Goal: Information Seeking & Learning: Learn about a topic

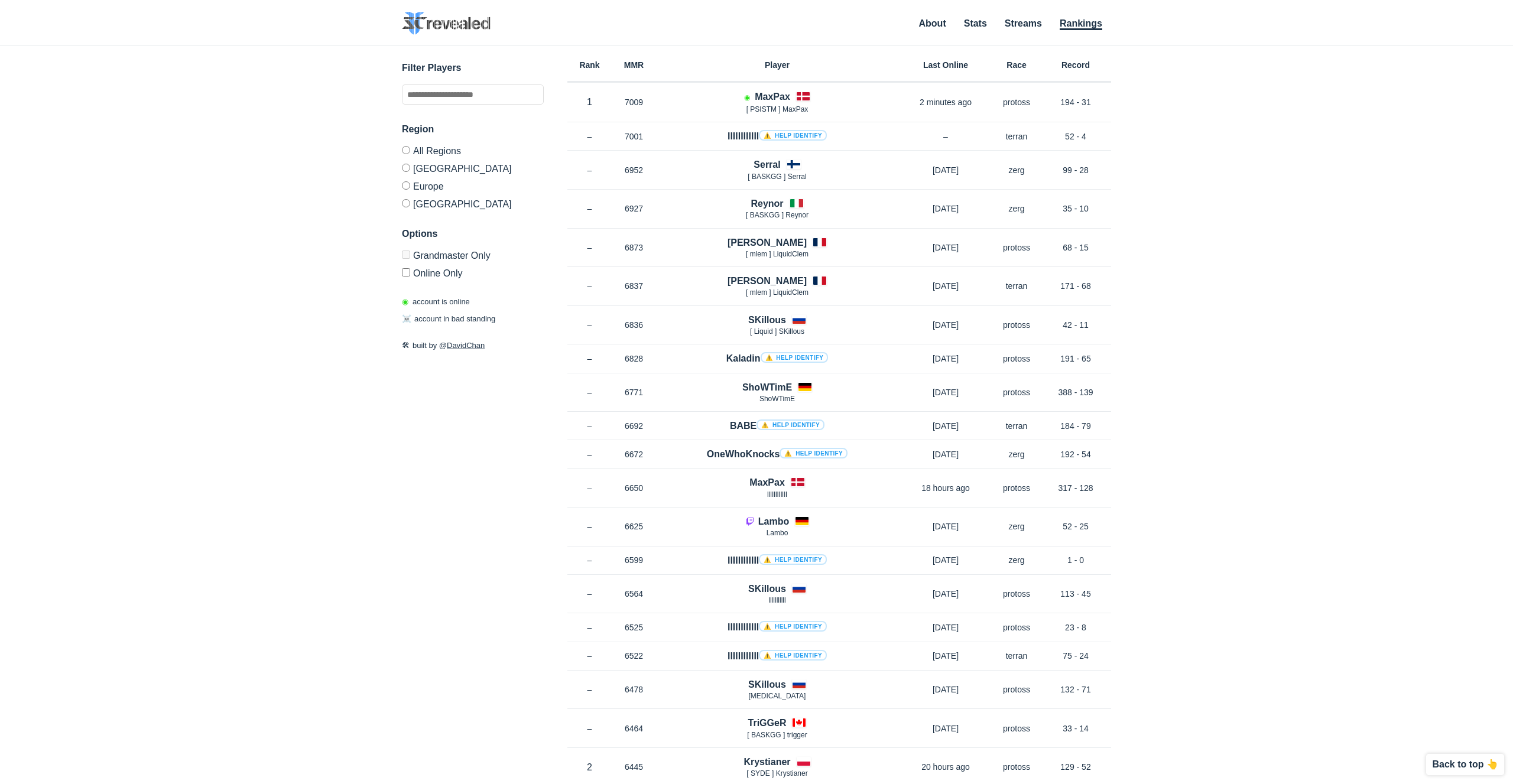
click at [452, 257] on label "Grandmaster Only" at bounding box center [473, 256] width 142 height 13
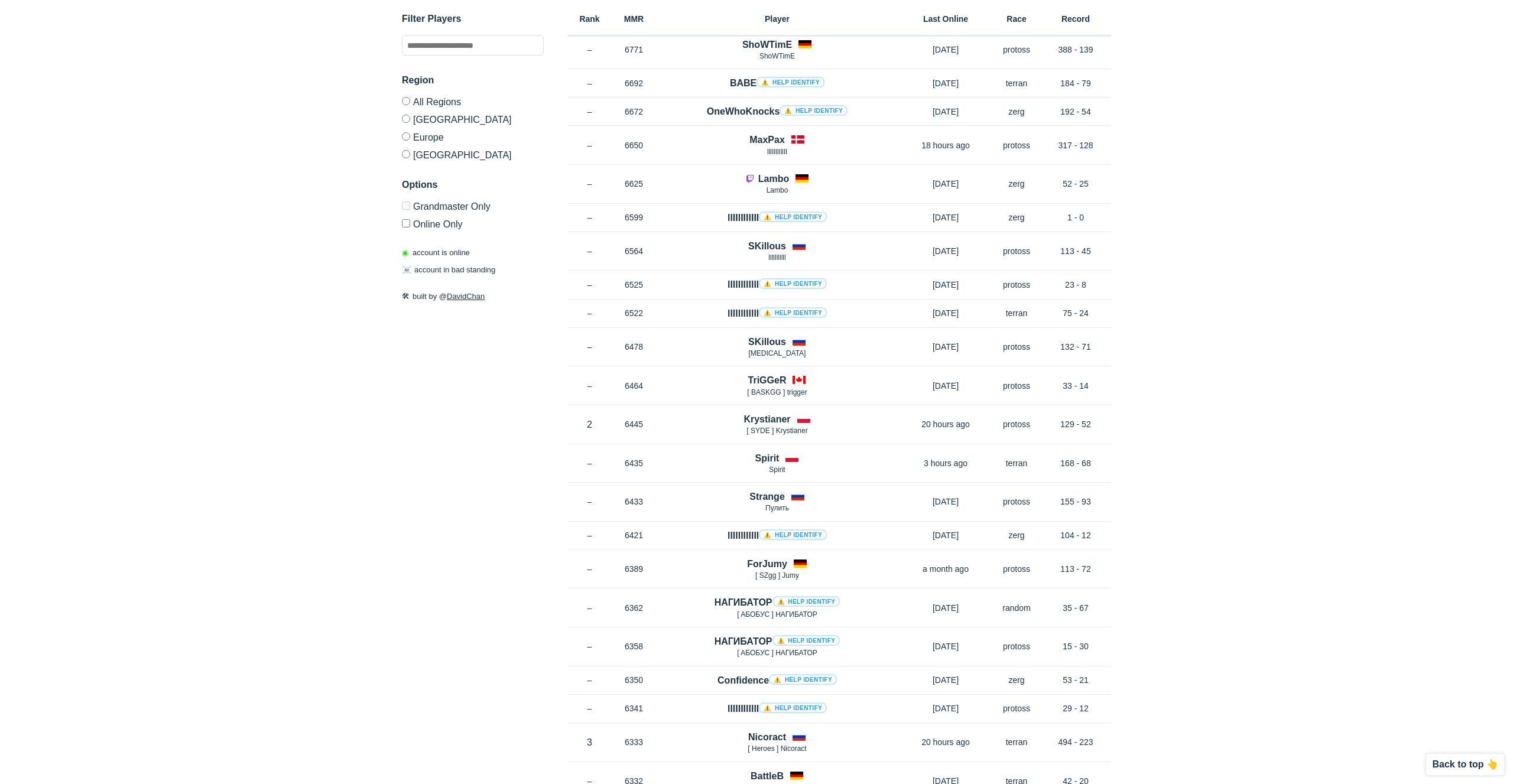
scroll to position [361, 0]
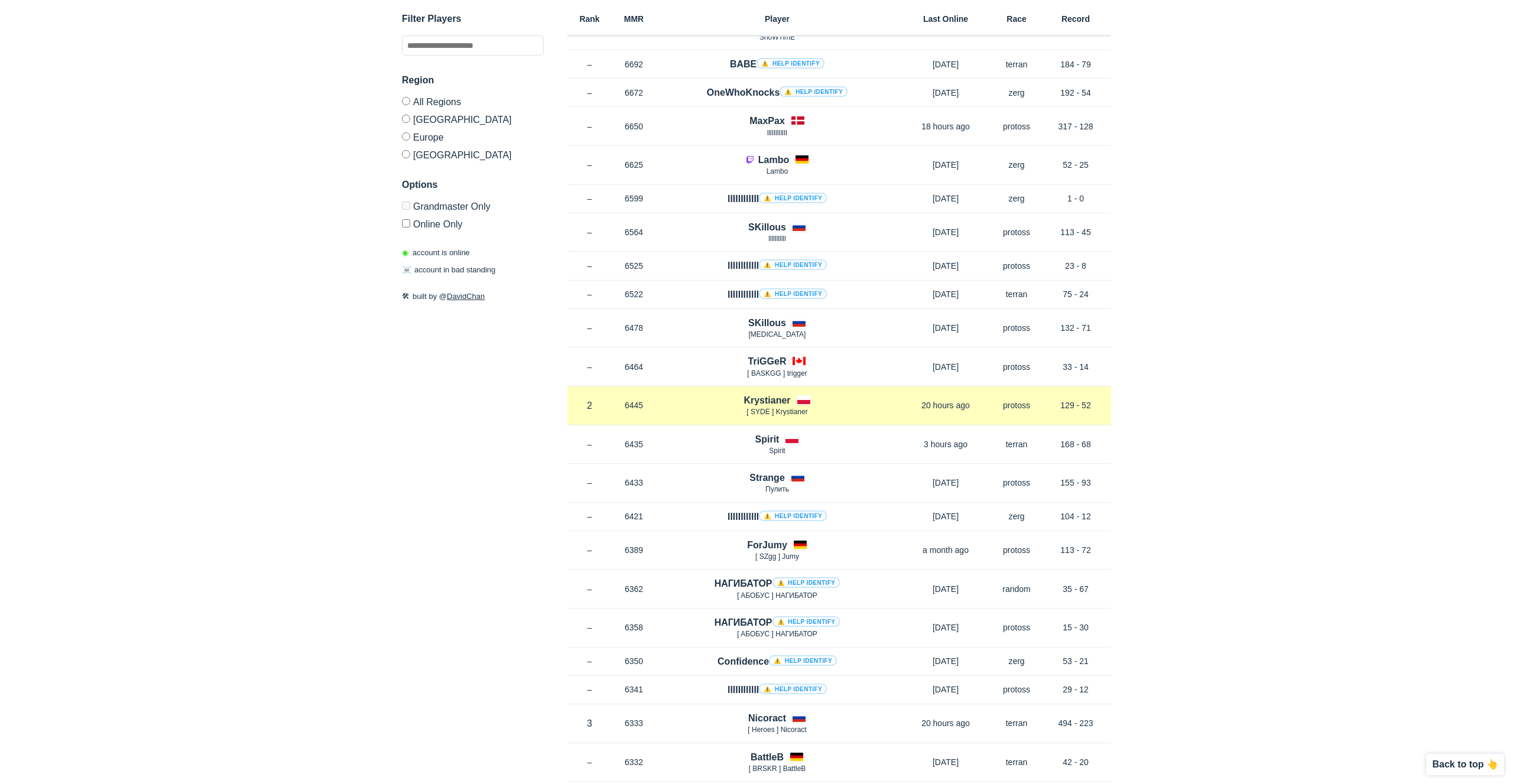
click at [653, 397] on div "Rank 2 in [GEOGRAPHIC_DATA] MMR 6445 Region EU [GEOGRAPHIC_DATA] [ SYDE ] Kryst…" at bounding box center [839, 406] width 544 height 39
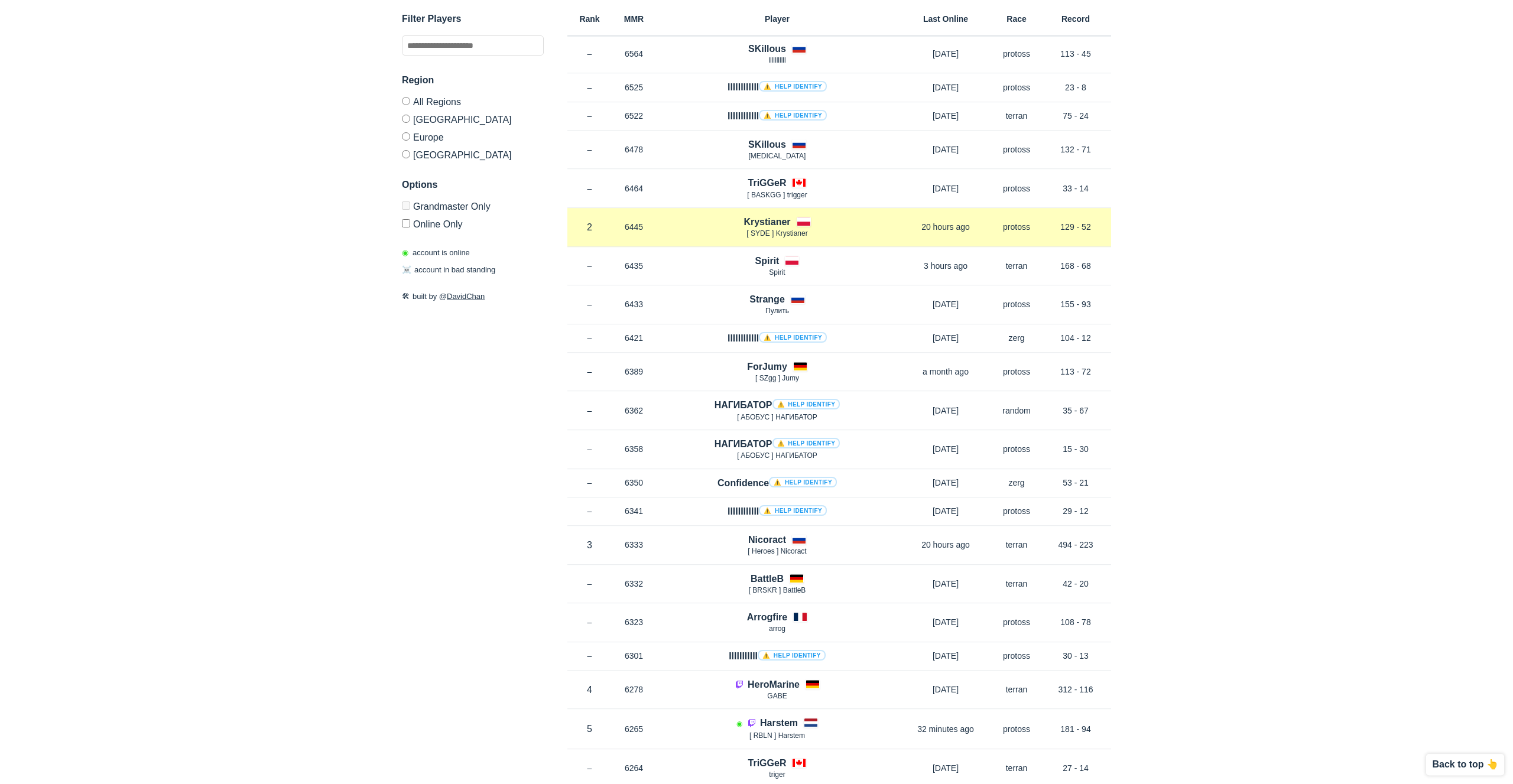
scroll to position [542, 0]
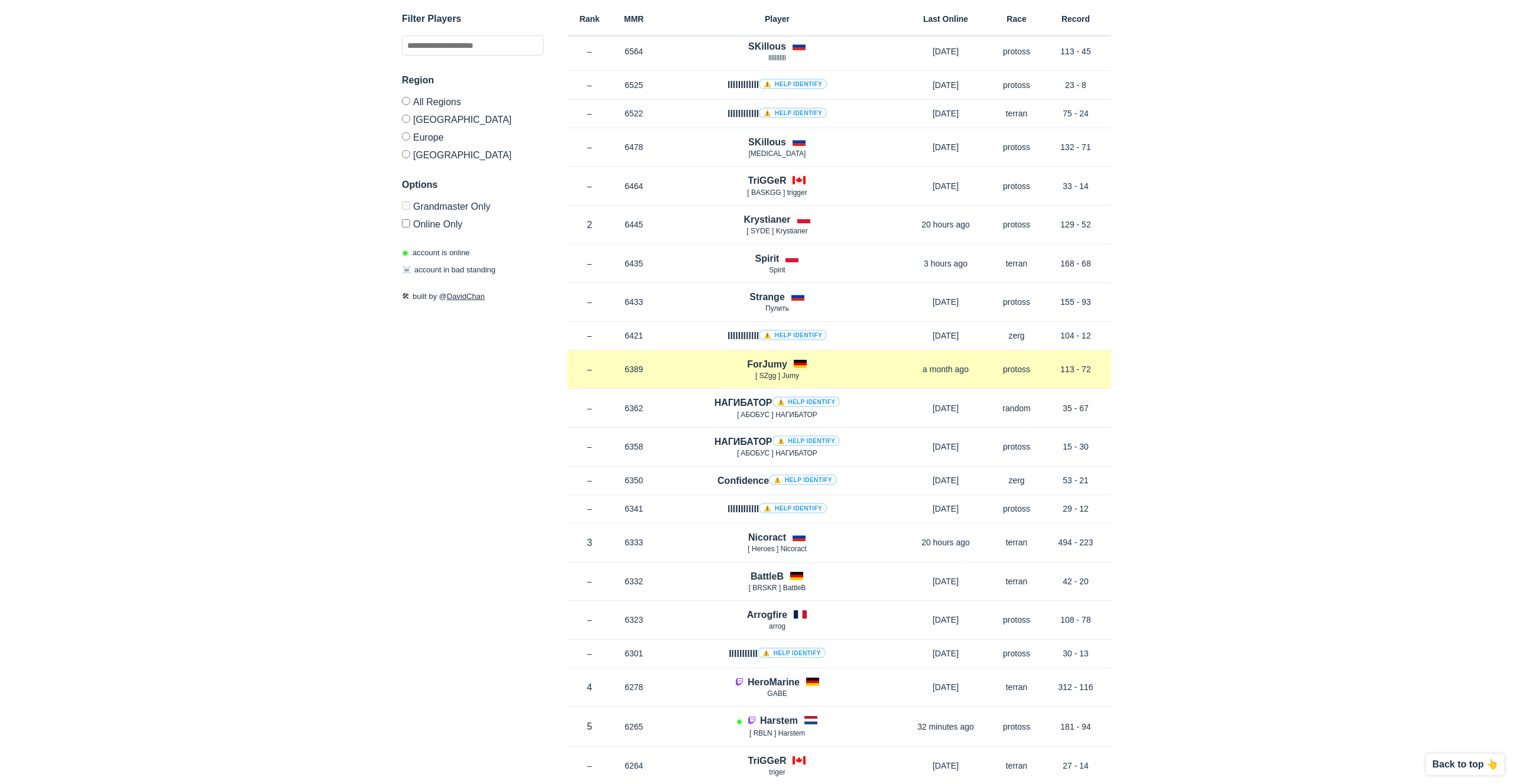
click at [654, 372] on p "6389" at bounding box center [634, 369] width 44 height 12
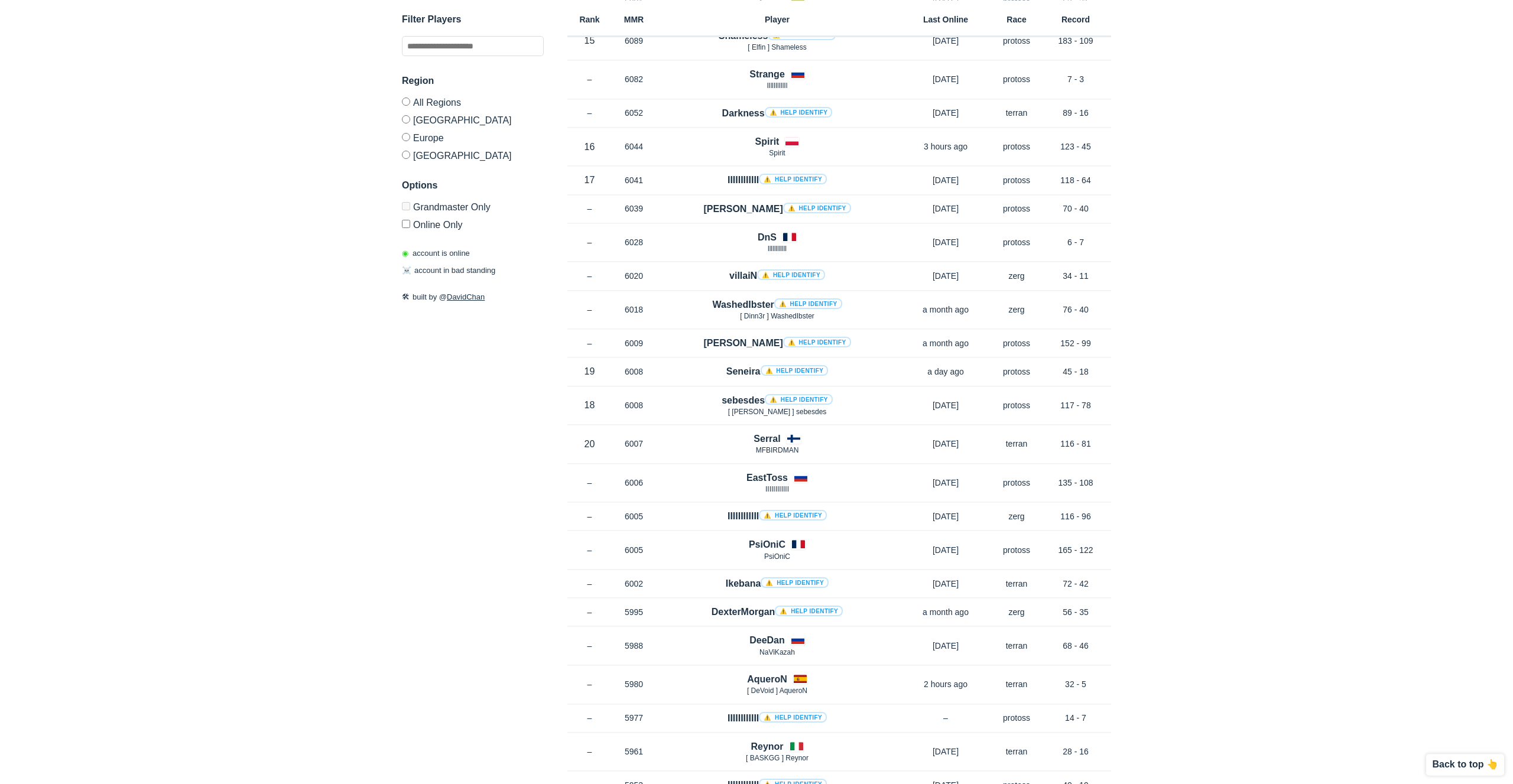
scroll to position [2291, 0]
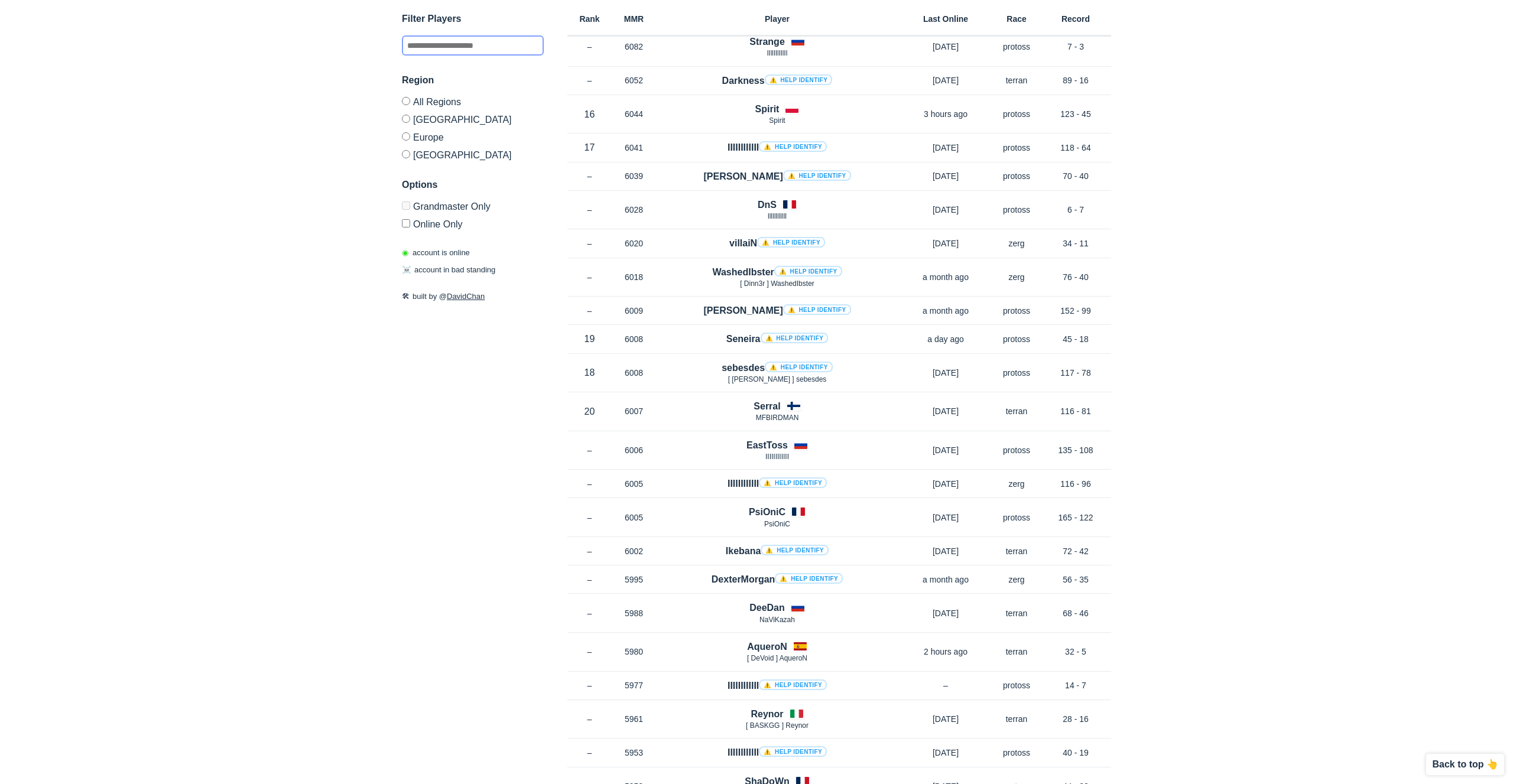
click at [468, 41] on input "text" at bounding box center [473, 46] width 142 height 20
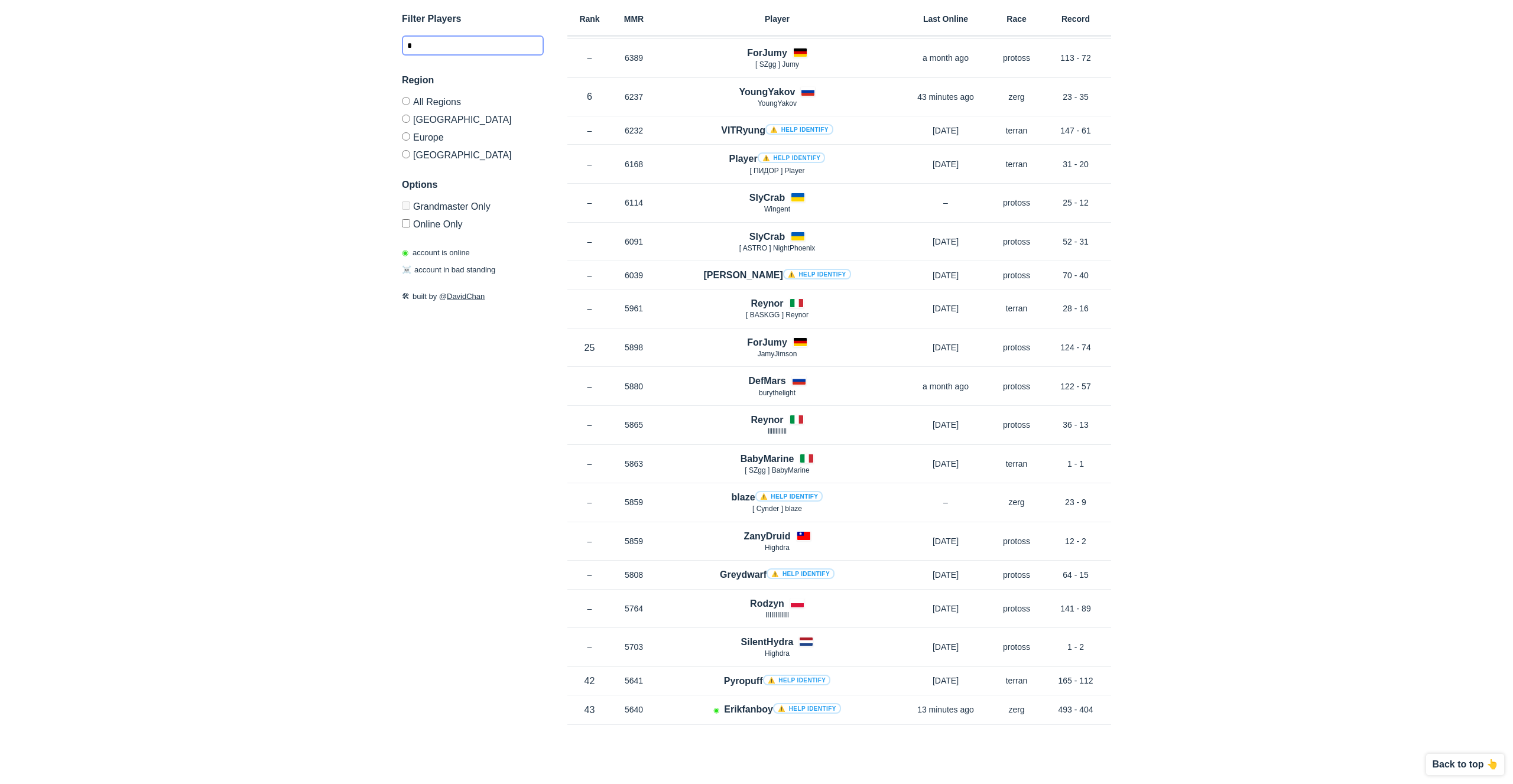
scroll to position [121, 0]
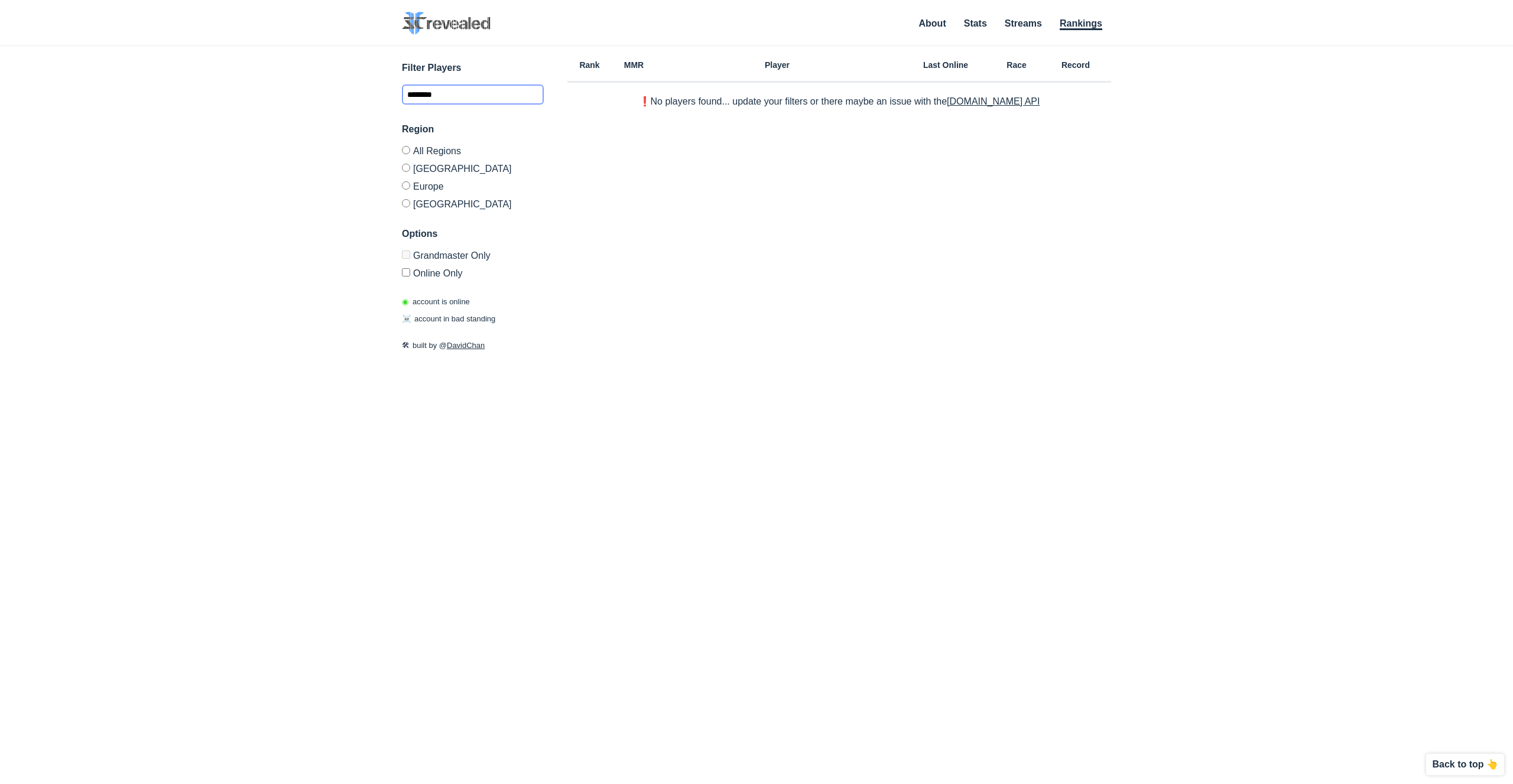
type input "********"
drag, startPoint x: 462, startPoint y: 94, endPoint x: 290, endPoint y: 94, distance: 172.0
click at [402, 94] on input "********" at bounding box center [473, 95] width 142 height 20
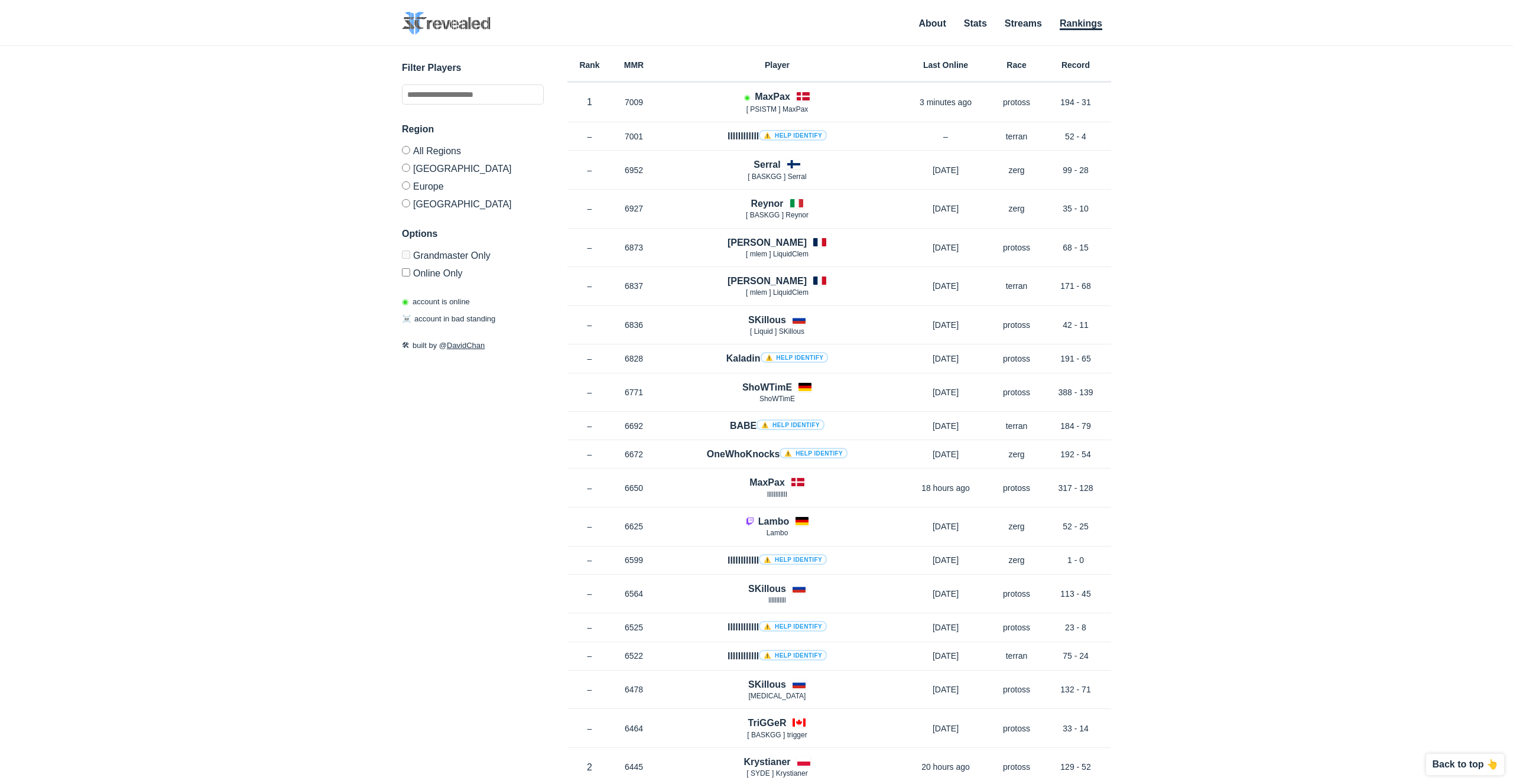
click at [447, 153] on label "All Regions" at bounding box center [473, 152] width 142 height 13
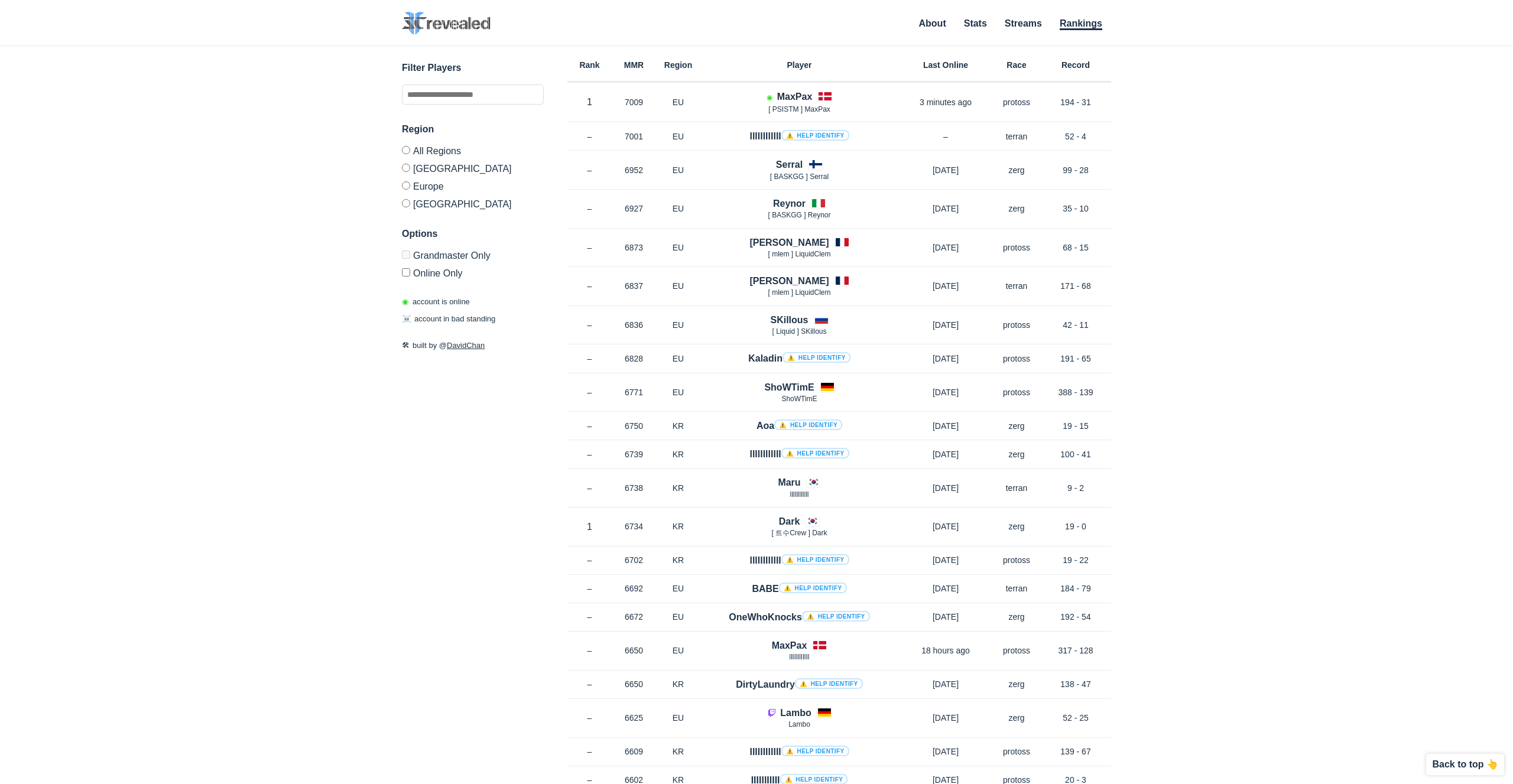
click at [422, 206] on label "[GEOGRAPHIC_DATA]" at bounding box center [473, 201] width 142 height 14
